Goal: Check status: Check status

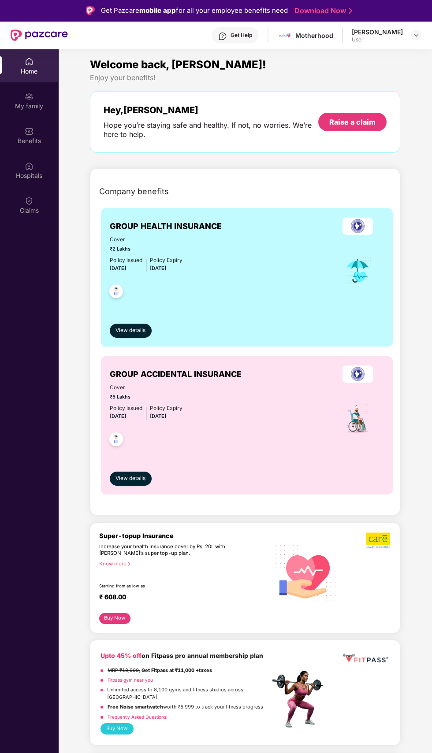
click at [12, 204] on div "Claims" at bounding box center [29, 205] width 58 height 33
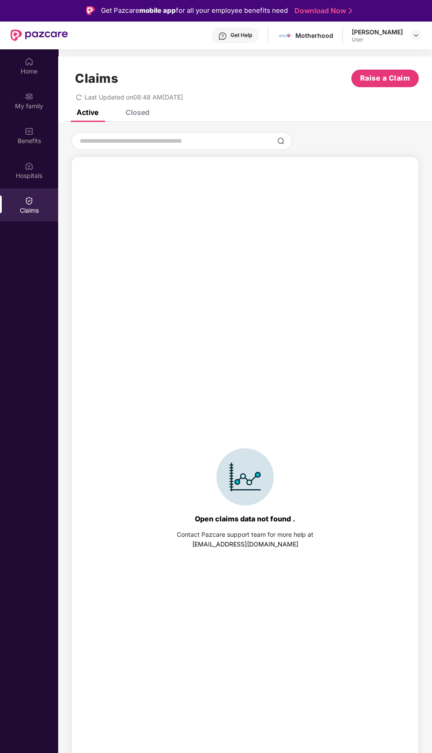
click at [79, 97] on icon "redo" at bounding box center [79, 97] width 6 height 6
click at [143, 113] on div "Closed" at bounding box center [138, 112] width 24 height 9
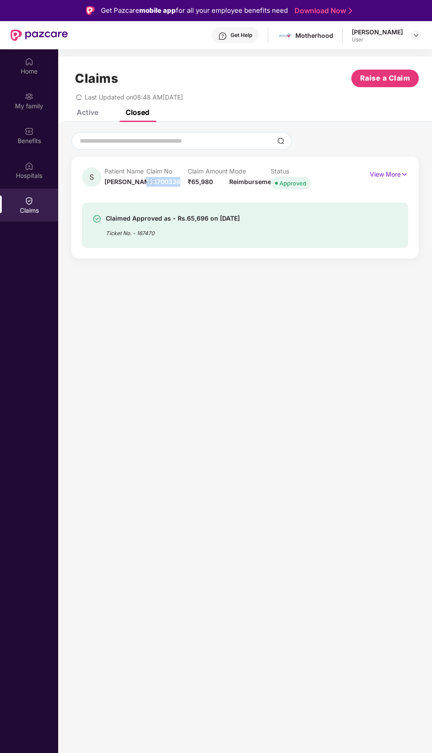
copy span "133700338"
click at [252, 37] on div "Get Help" at bounding box center [241, 35] width 22 height 7
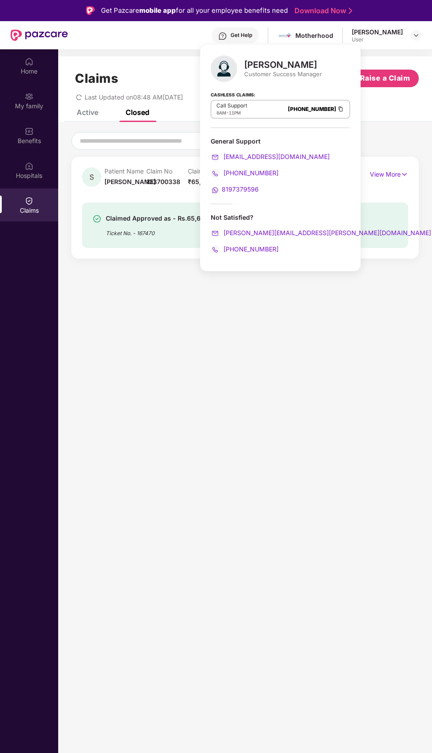
click at [298, 109] on link "[PHONE_NUMBER]" at bounding box center [312, 109] width 48 height 7
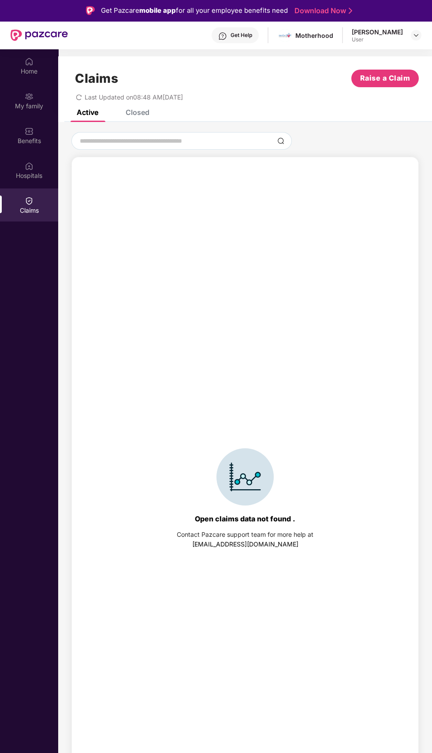
click at [148, 108] on div "Claims Raise a Claim Last Updated on 08:48 AM, 05 Sep 2025" at bounding box center [245, 82] width 374 height 53
click at [142, 111] on div "Closed" at bounding box center [138, 112] width 24 height 9
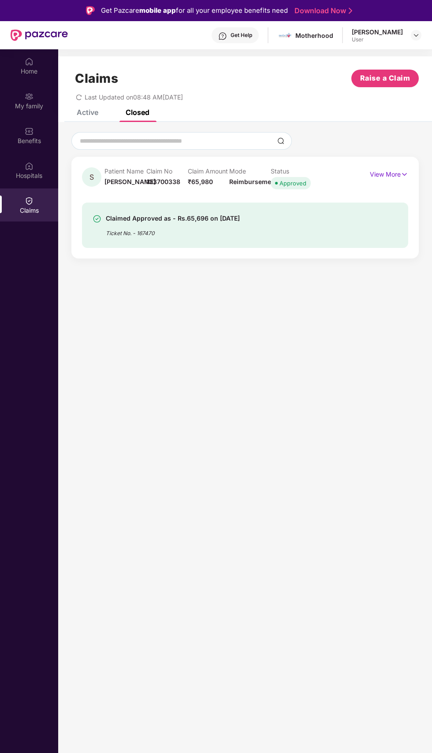
click at [390, 175] on p "View More" at bounding box center [389, 173] width 38 height 12
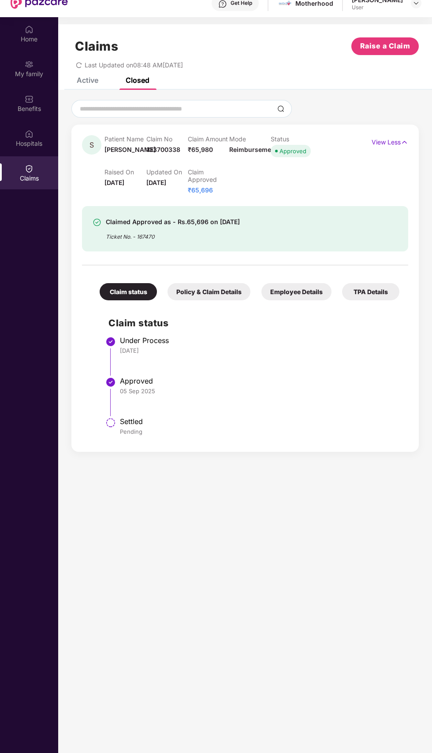
scroll to position [34, 0]
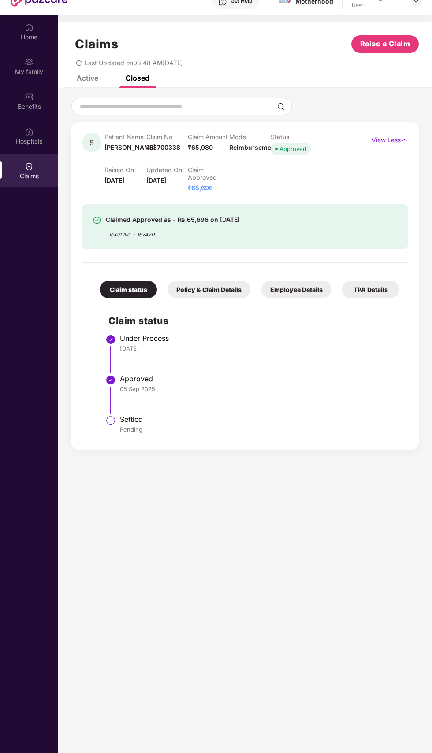
click at [202, 284] on div "Policy & Claim Details" at bounding box center [208, 289] width 83 height 17
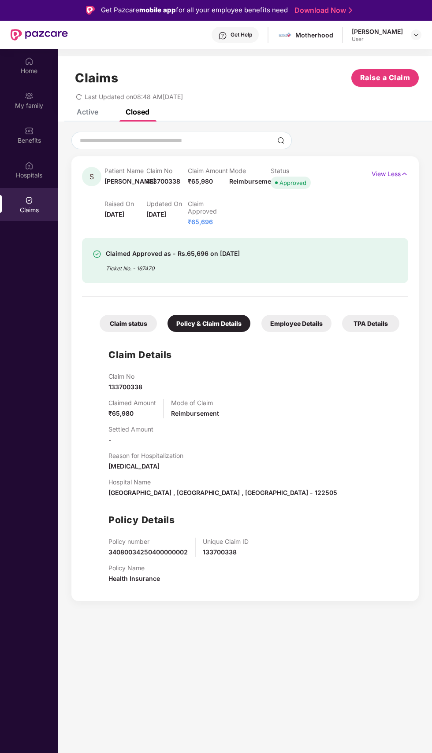
scroll to position [0, 0]
click at [319, 321] on div "Employee Details" at bounding box center [296, 323] width 70 height 17
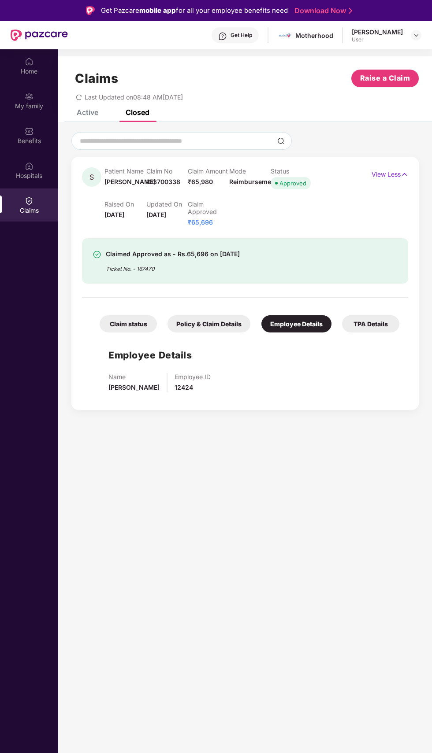
click at [374, 324] on div "TPA Details" at bounding box center [370, 323] width 57 height 17
